Goal: Information Seeking & Learning: Learn about a topic

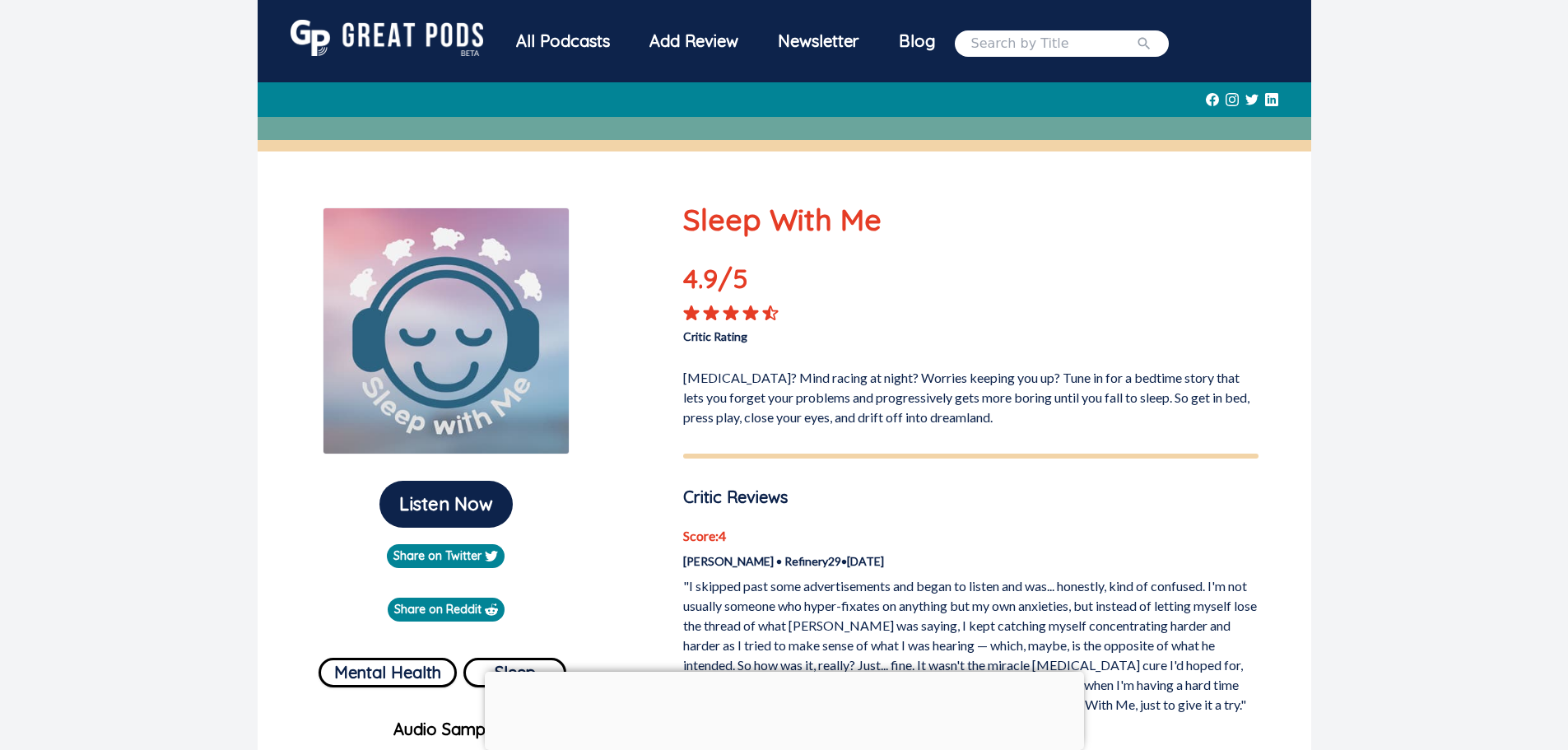
click at [453, 50] on img at bounding box center [386, 38] width 192 height 36
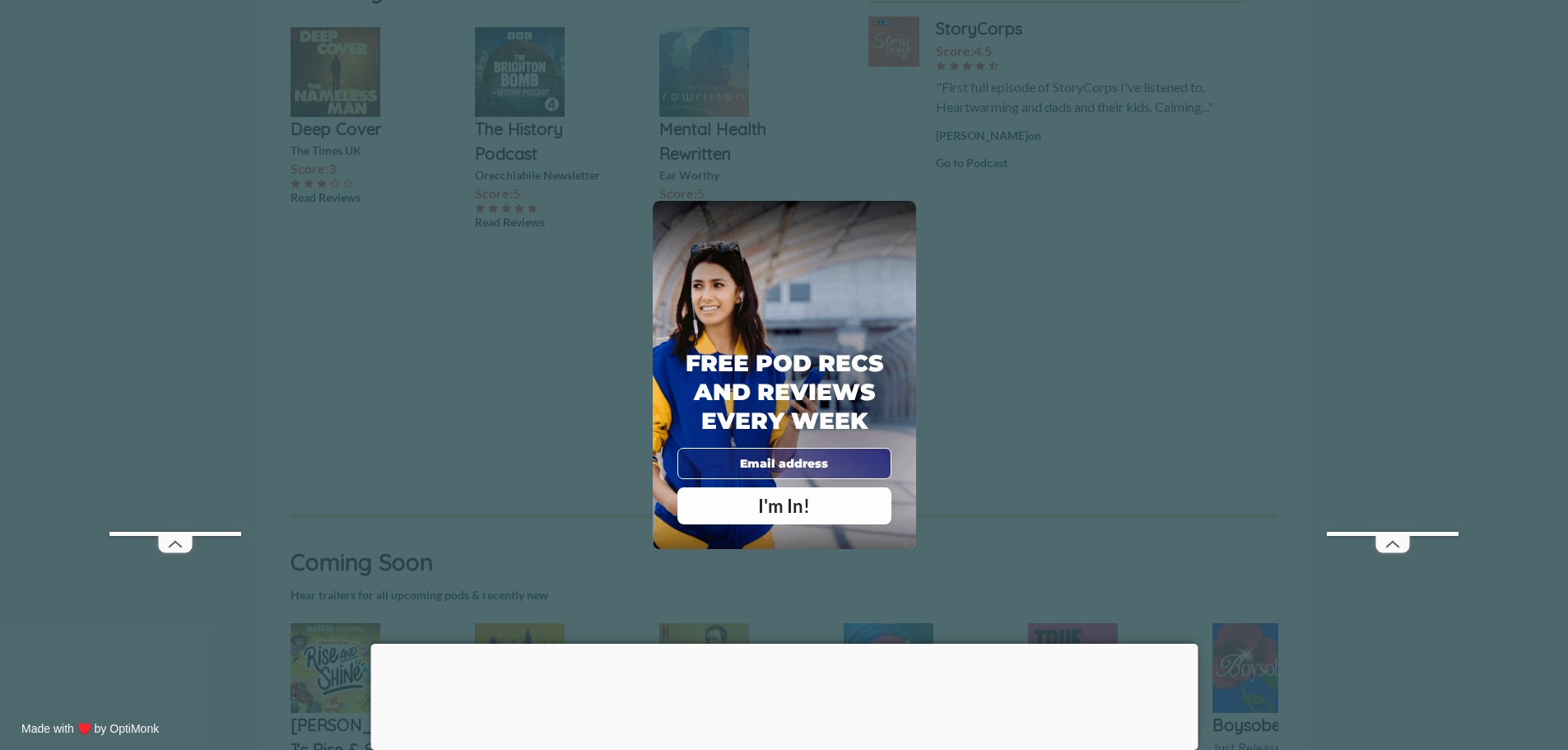
scroll to position [576, 0]
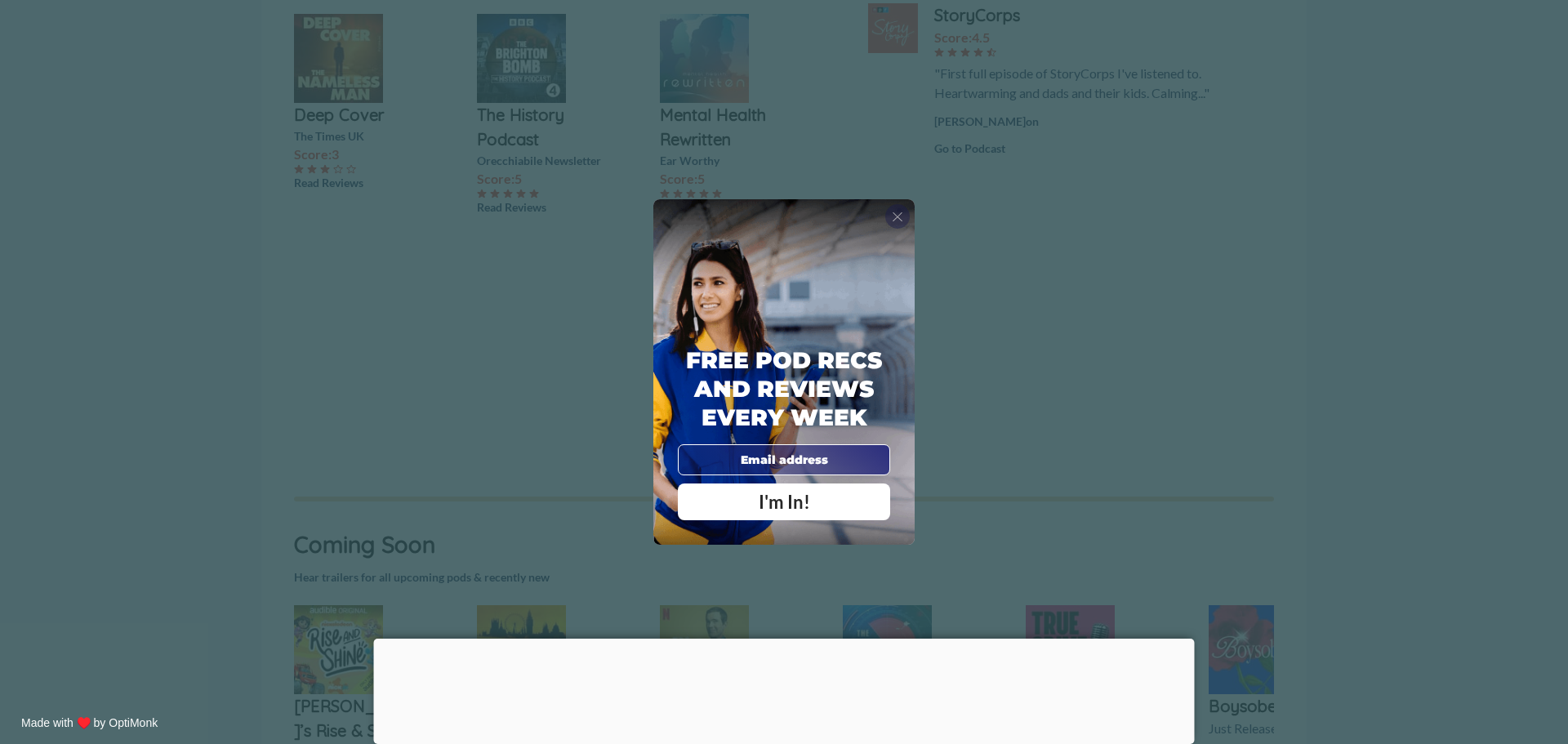
click at [905, 216] on div "X" at bounding box center [897, 216] width 25 height 25
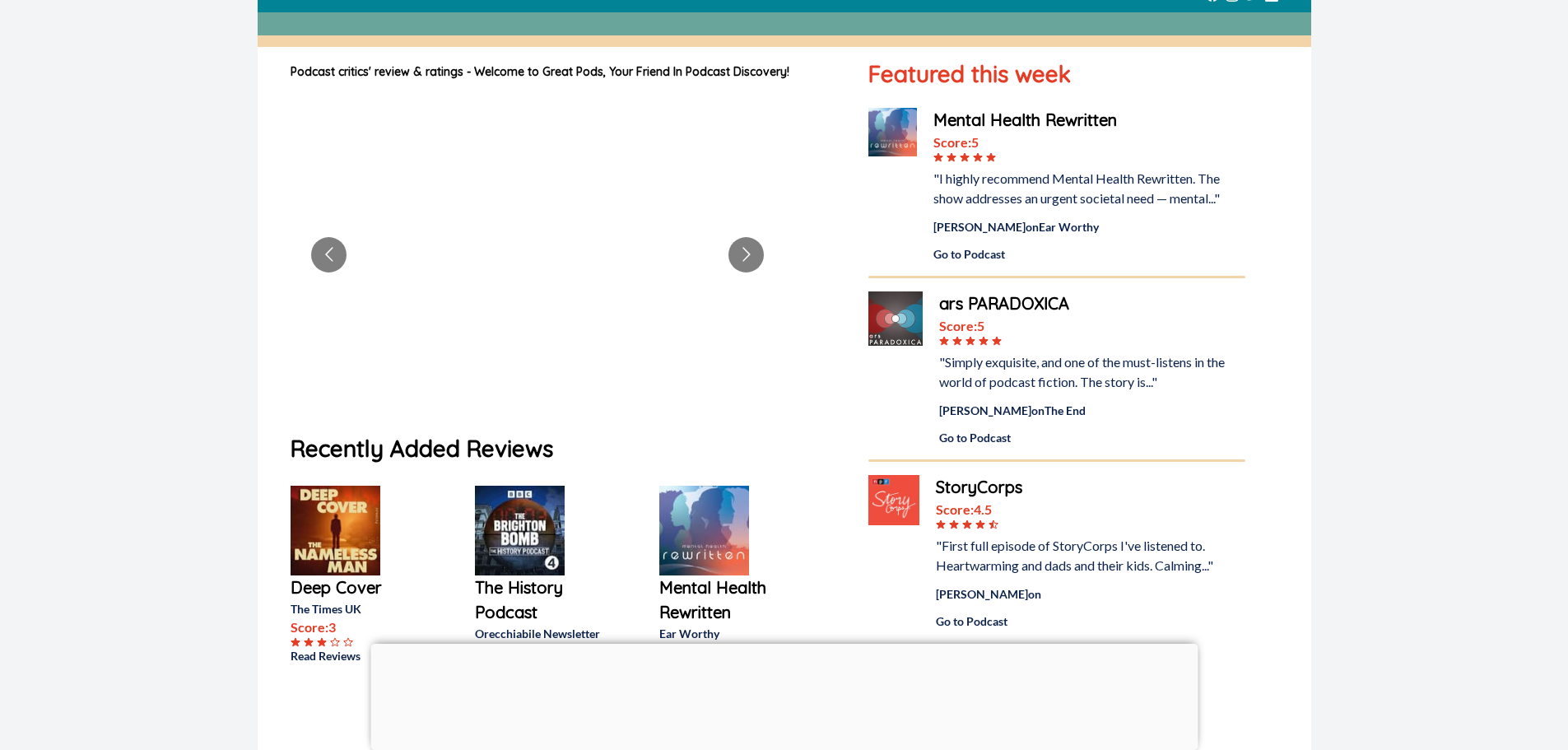
scroll to position [0, 0]
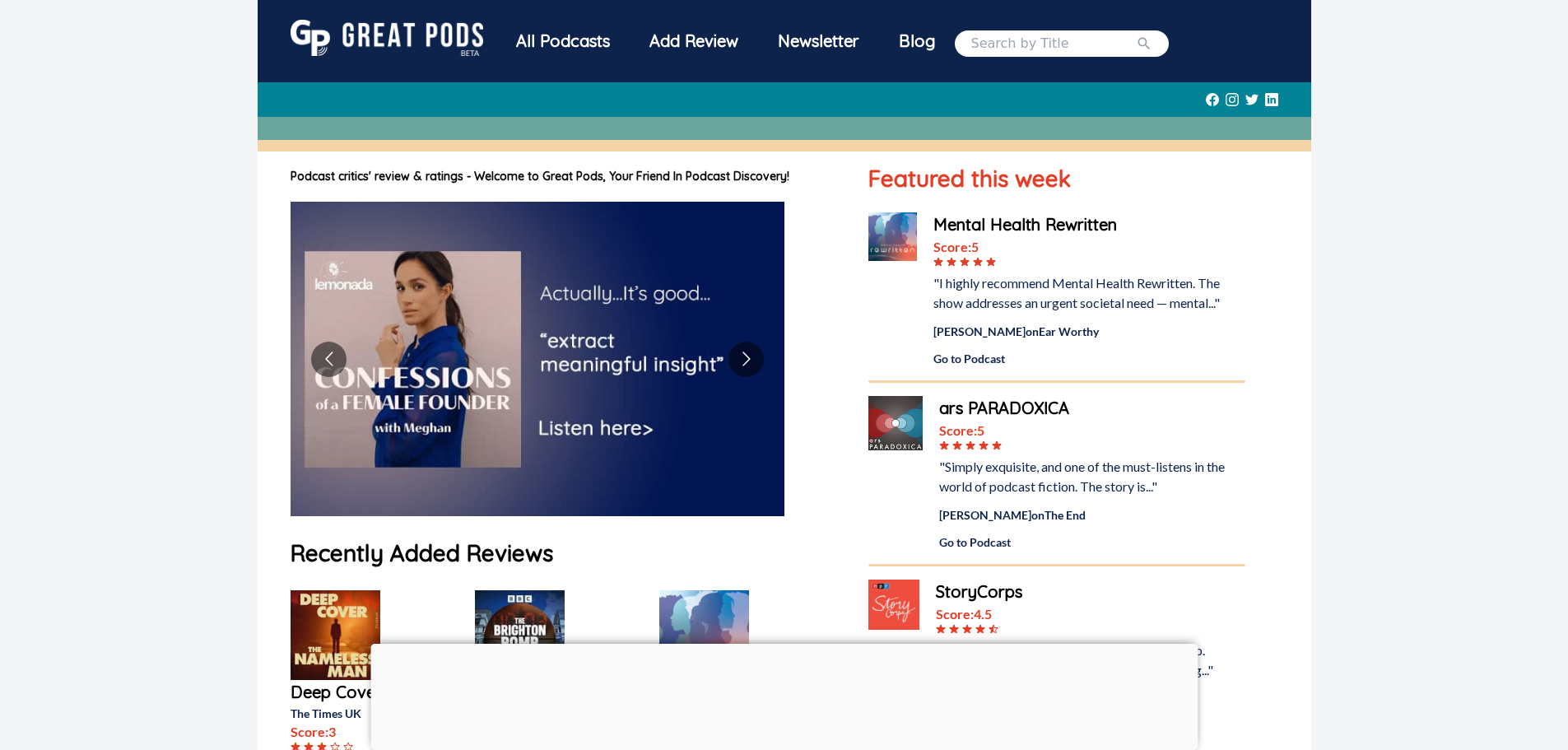
click at [586, 39] on div "All Podcasts" at bounding box center [562, 41] width 133 height 43
